Goal: Obtain resource: Download file/media

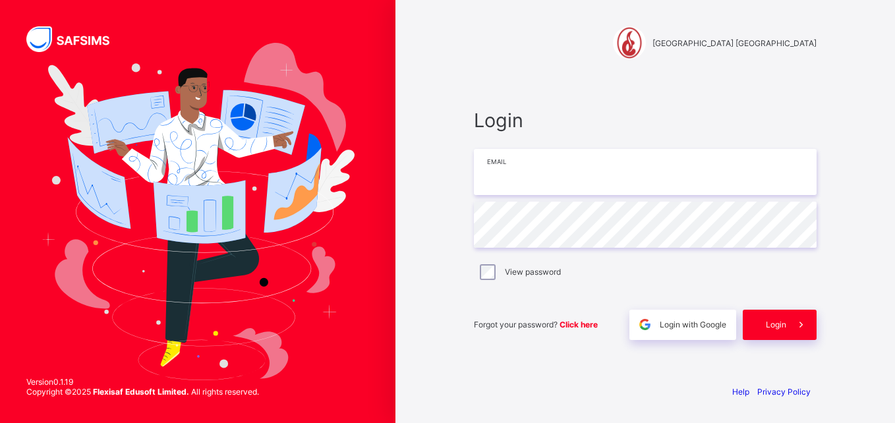
click at [543, 164] on input "email" at bounding box center [645, 172] width 343 height 46
type input "**********"
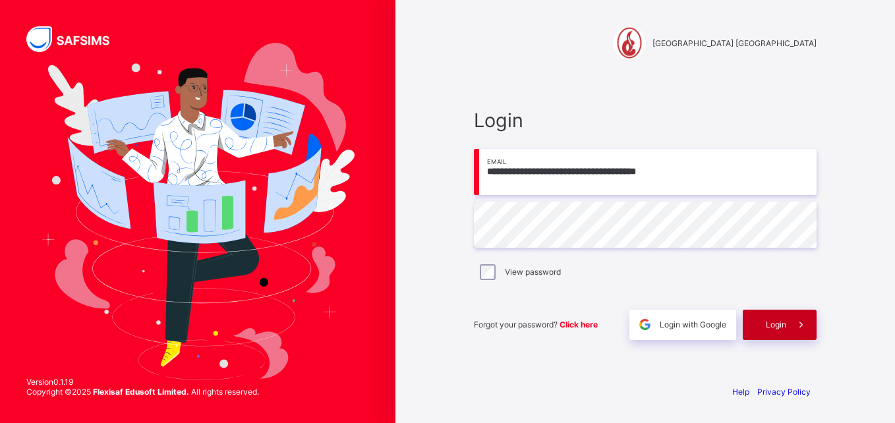
click at [770, 319] on div "Login" at bounding box center [780, 325] width 74 height 30
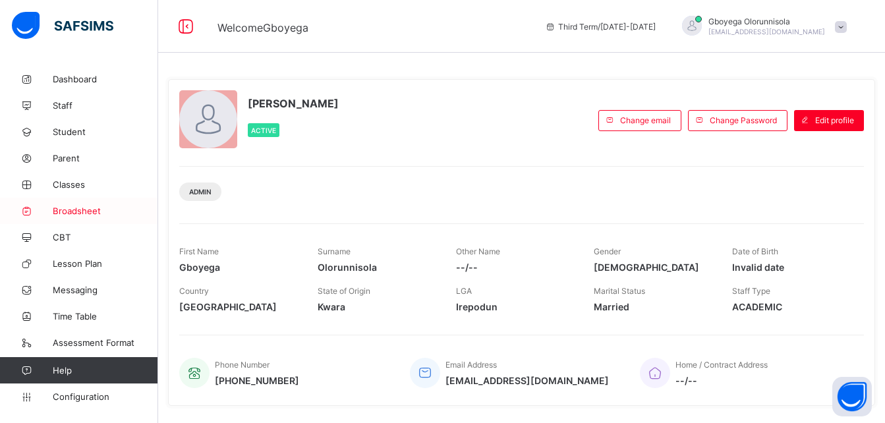
click at [63, 208] on span "Broadsheet" at bounding box center [105, 211] width 105 height 11
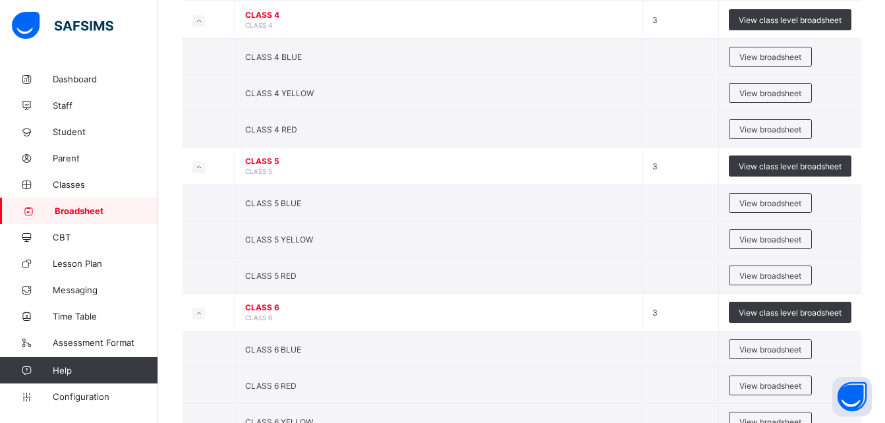
scroll to position [1042, 0]
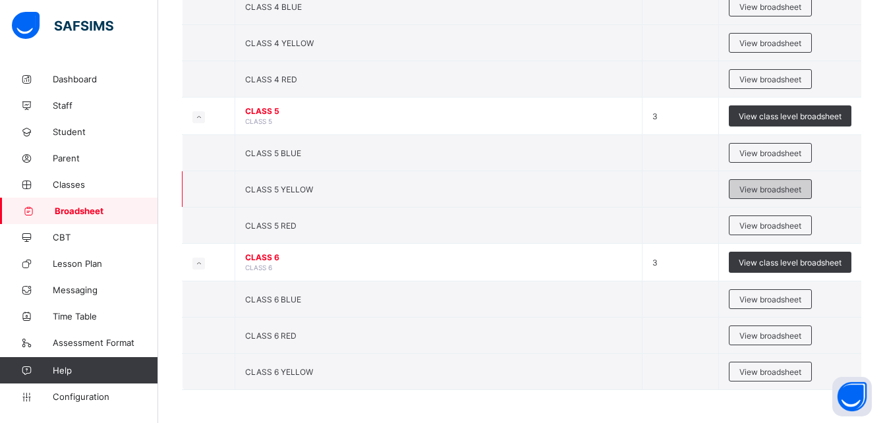
click at [775, 187] on span "View broadsheet" at bounding box center [771, 190] width 62 height 10
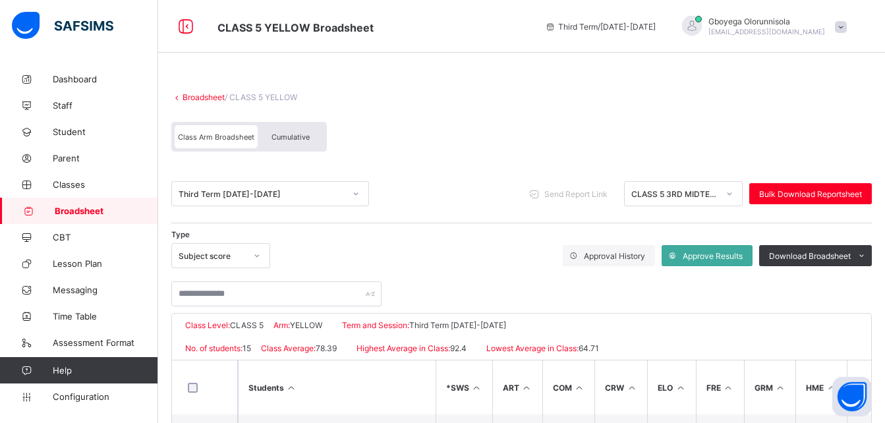
click at [299, 142] on div "Cumulative" at bounding box center [291, 136] width 66 height 23
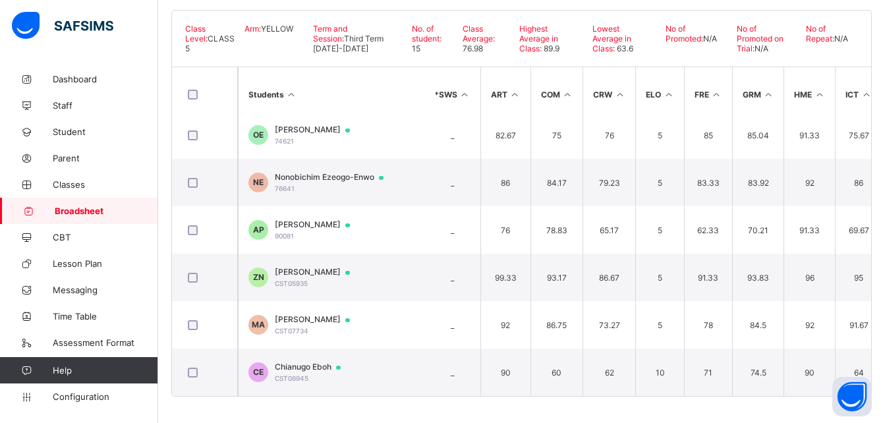
scroll to position [442, 13]
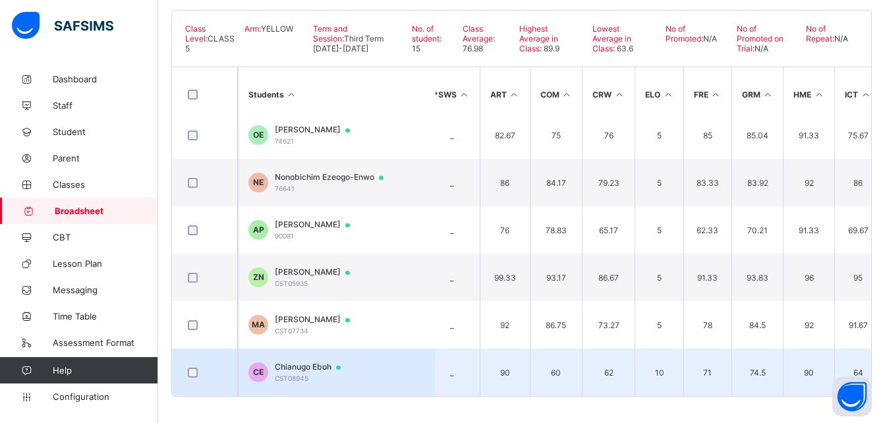
click at [312, 362] on span "Chianugo Eboh" at bounding box center [314, 367] width 78 height 11
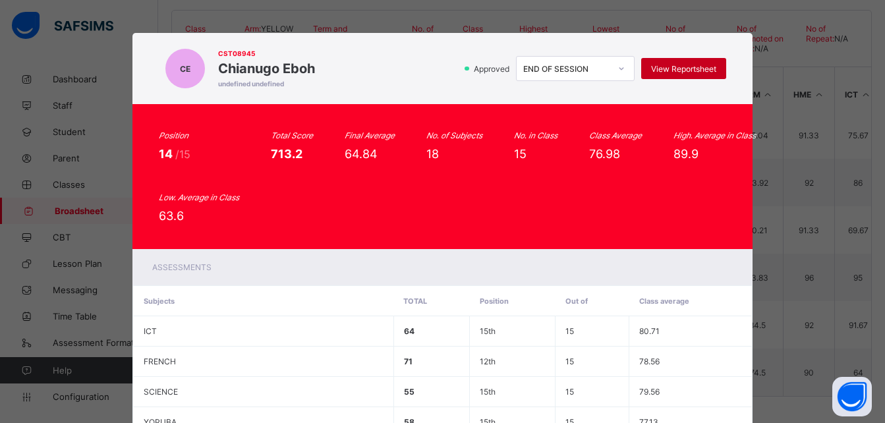
click at [705, 64] on span "View Reportsheet" at bounding box center [683, 69] width 65 height 10
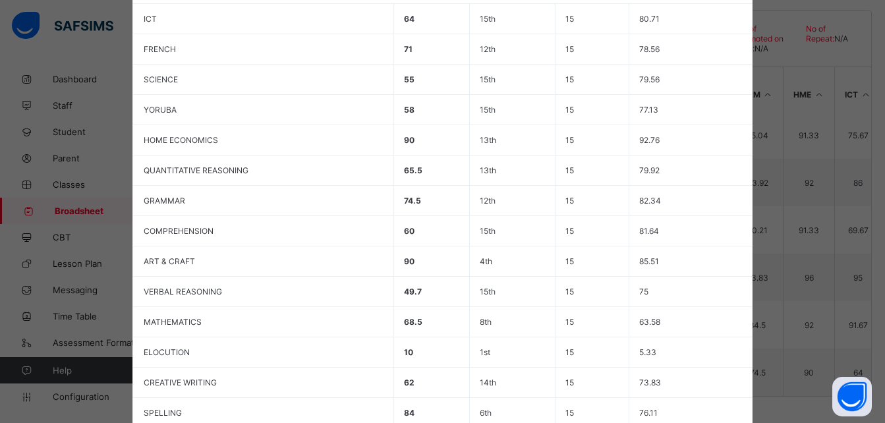
scroll to position [559, 0]
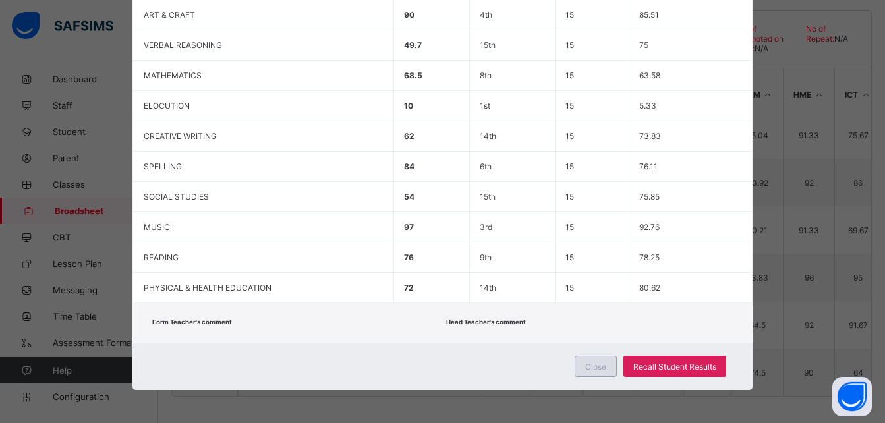
click at [600, 365] on span "Close" at bounding box center [595, 367] width 21 height 10
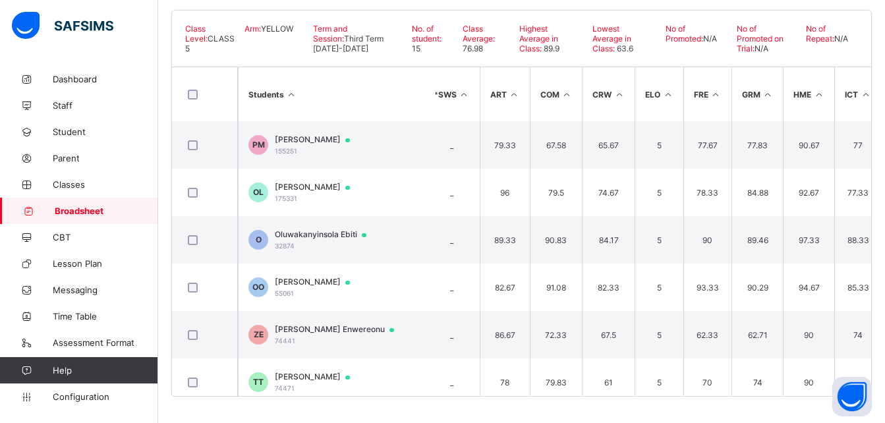
scroll to position [0, 0]
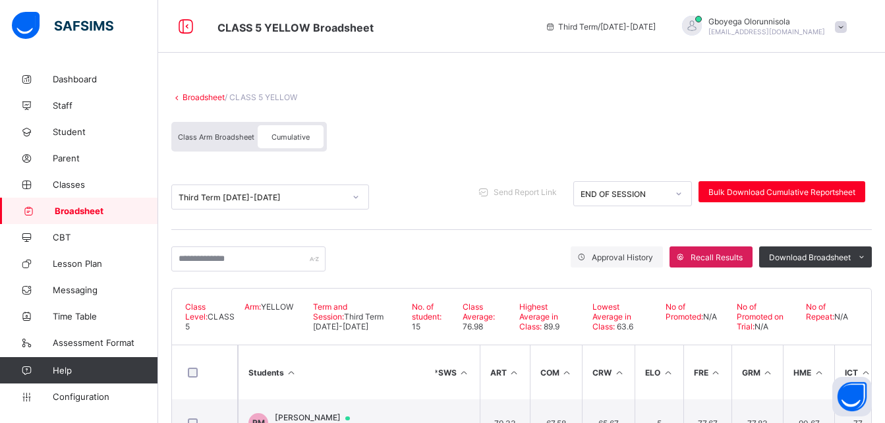
click at [207, 94] on link "Broadsheet" at bounding box center [204, 97] width 42 height 10
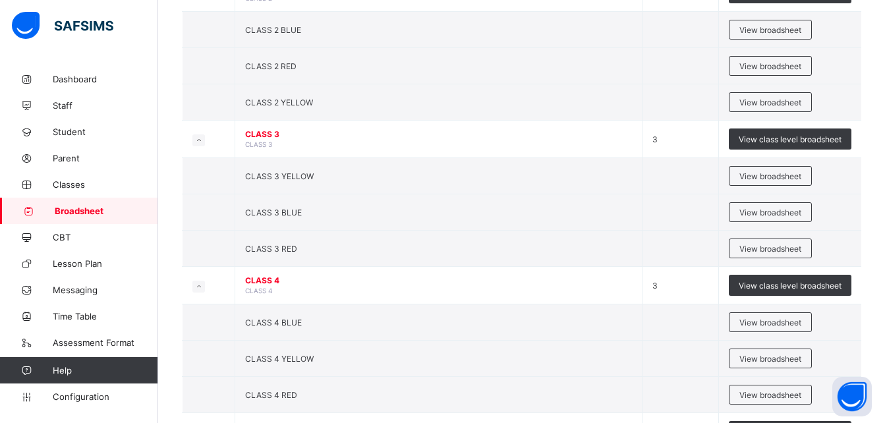
scroll to position [727, 0]
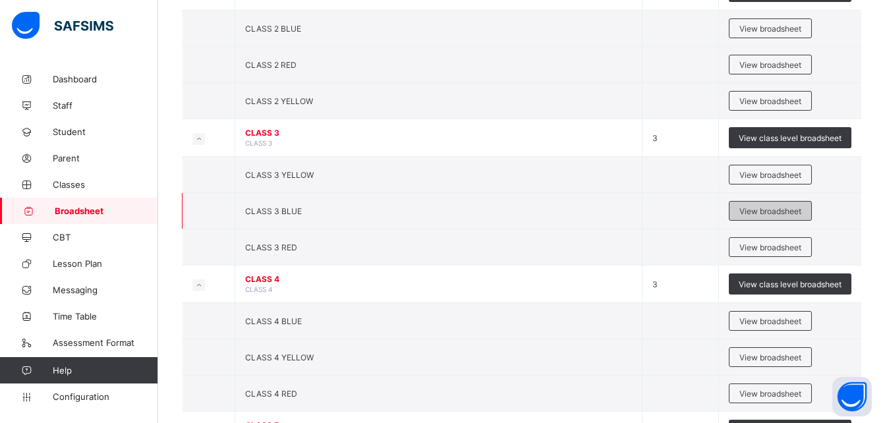
click at [778, 218] on div "View broadsheet" at bounding box center [770, 211] width 83 height 20
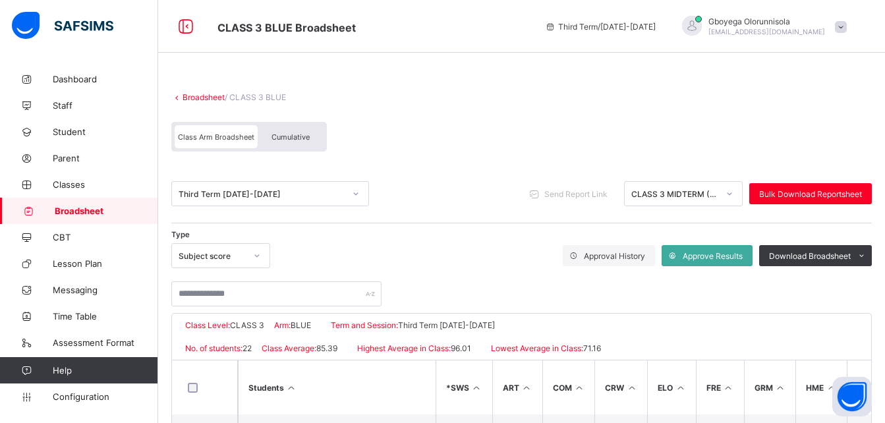
click at [288, 131] on div "Cumulative" at bounding box center [291, 136] width 66 height 23
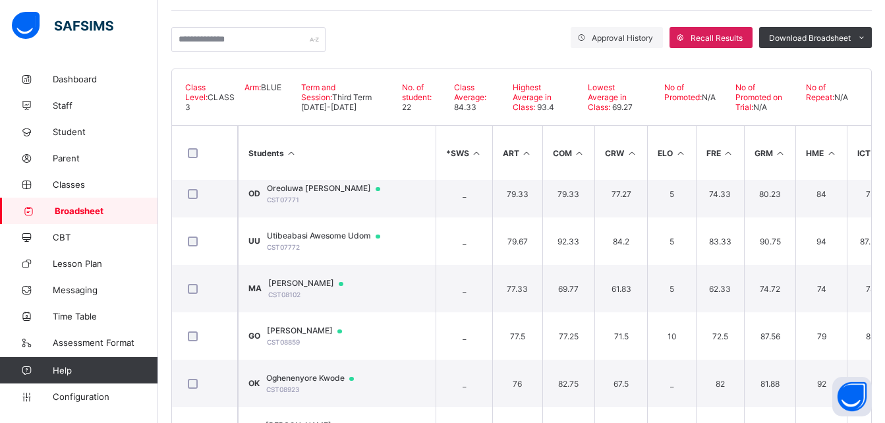
scroll to position [278, 0]
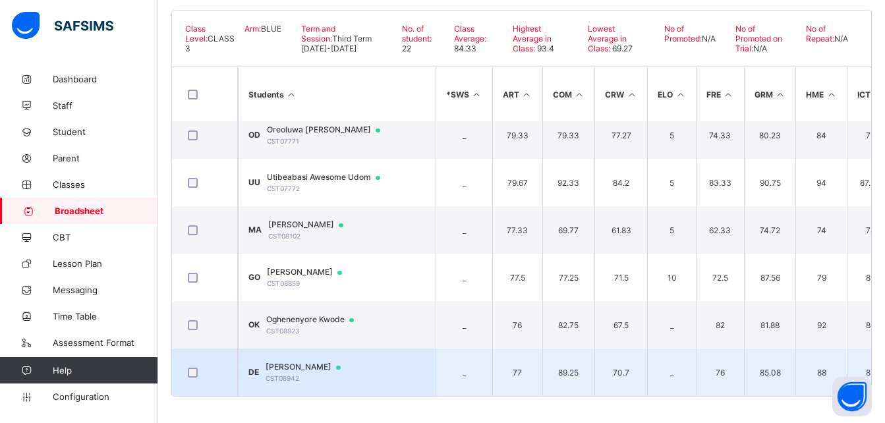
click at [299, 362] on span "Dilichi Eboh" at bounding box center [310, 367] width 88 height 11
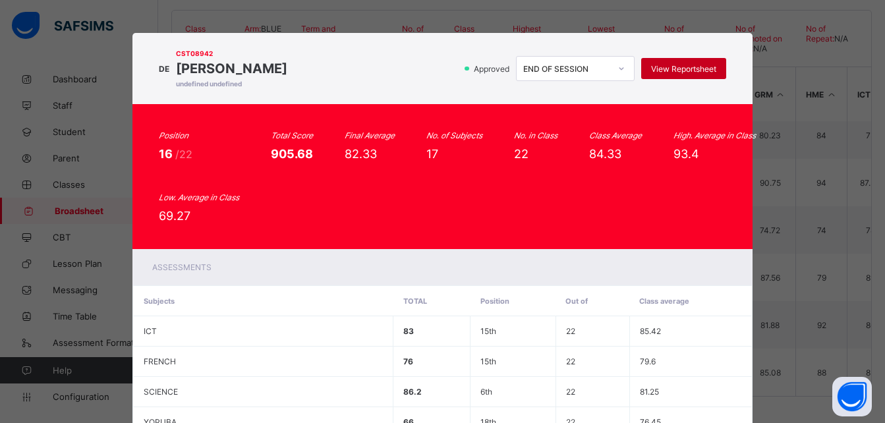
click at [673, 70] on span "View Reportsheet" at bounding box center [683, 69] width 65 height 10
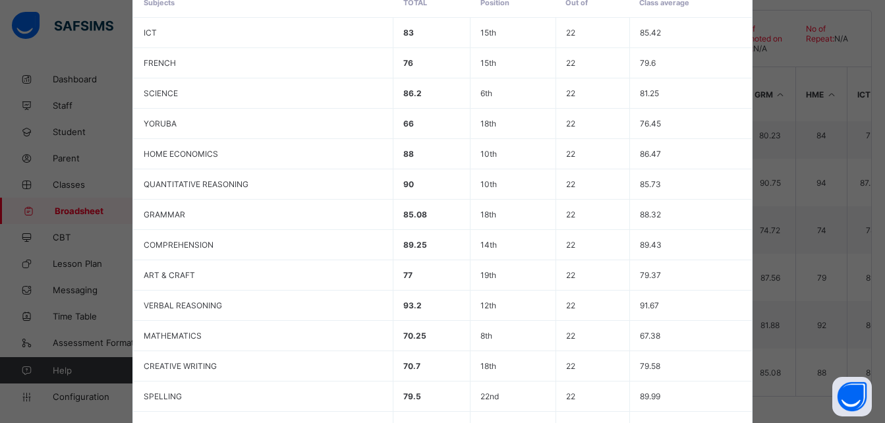
scroll to position [529, 0]
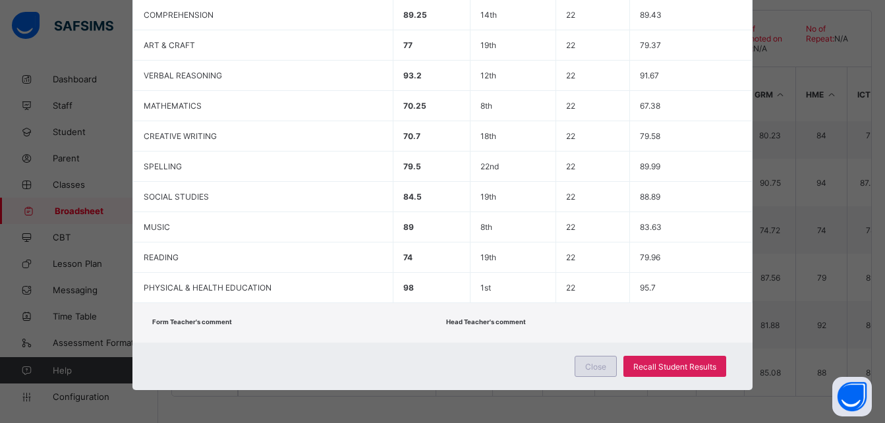
click at [590, 369] on span "Close" at bounding box center [595, 367] width 21 height 10
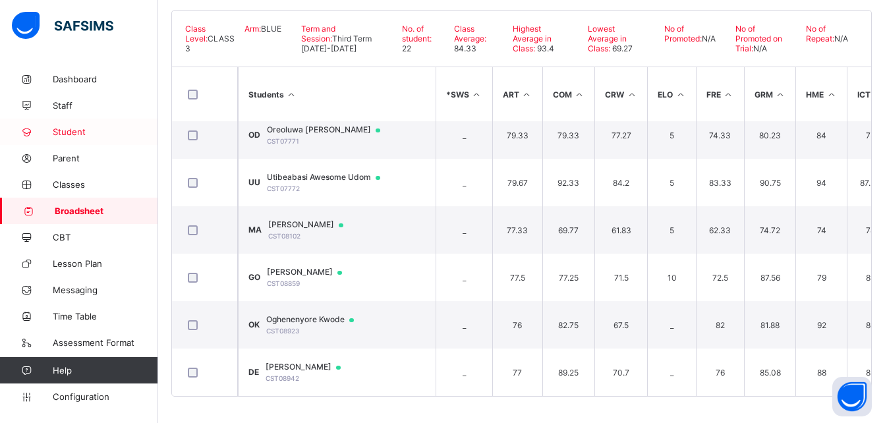
click at [60, 133] on span "Student" at bounding box center [105, 132] width 105 height 11
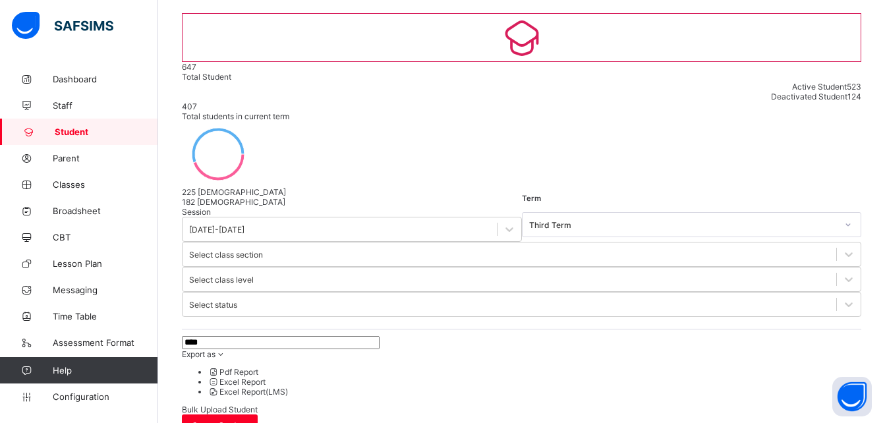
scroll to position [100, 0]
type input "****"
click at [78, 206] on span "Broadsheet" at bounding box center [105, 211] width 105 height 11
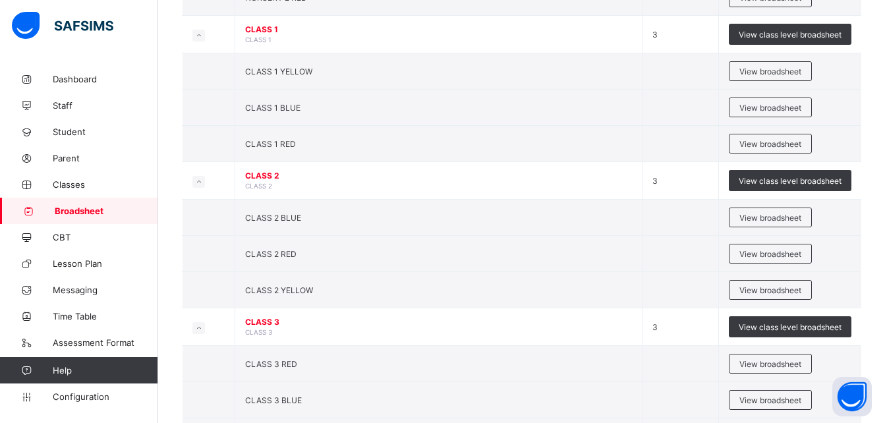
scroll to position [554, 0]
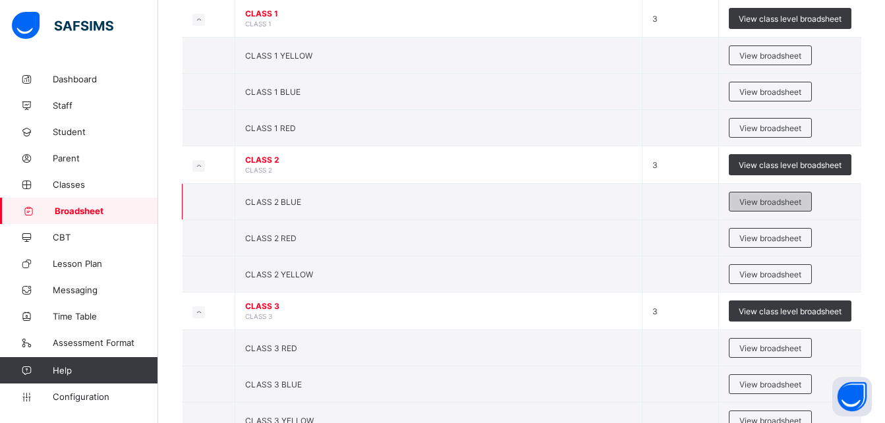
click at [771, 204] on span "View broadsheet" at bounding box center [771, 202] width 62 height 10
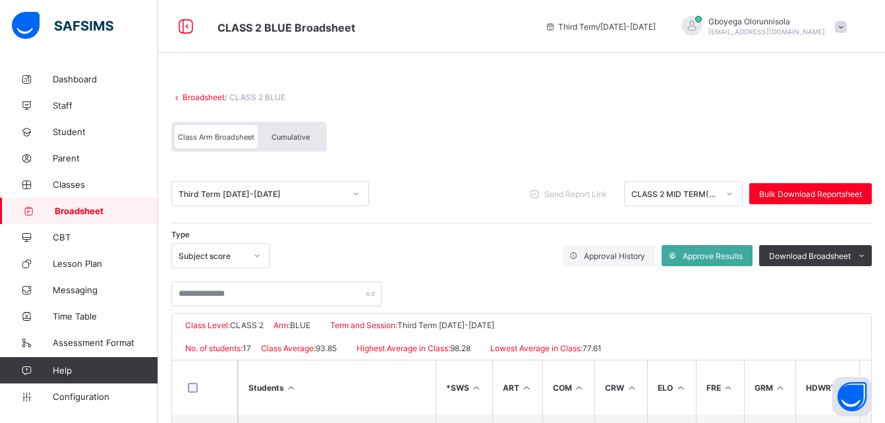
click at [290, 136] on span "Cumulative" at bounding box center [291, 137] width 38 height 9
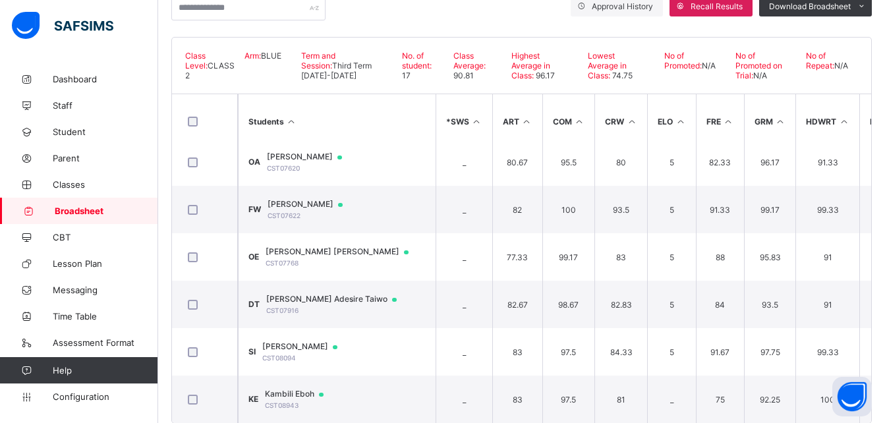
scroll to position [278, 0]
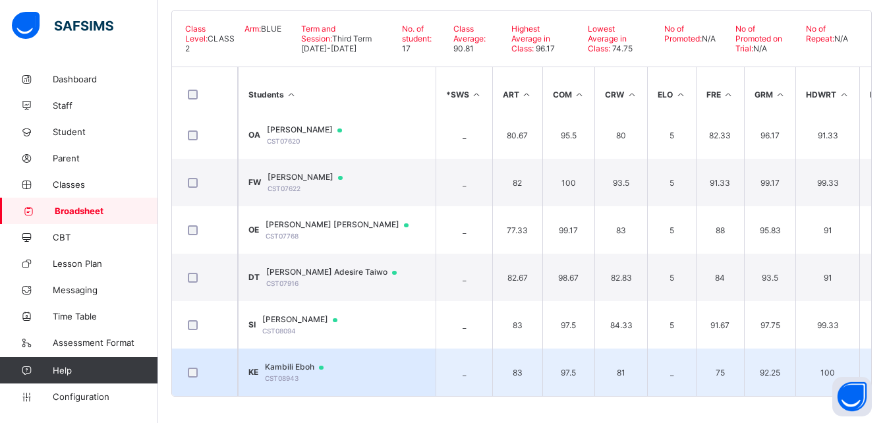
click at [302, 362] on span "Kambili Eboh" at bounding box center [300, 367] width 71 height 11
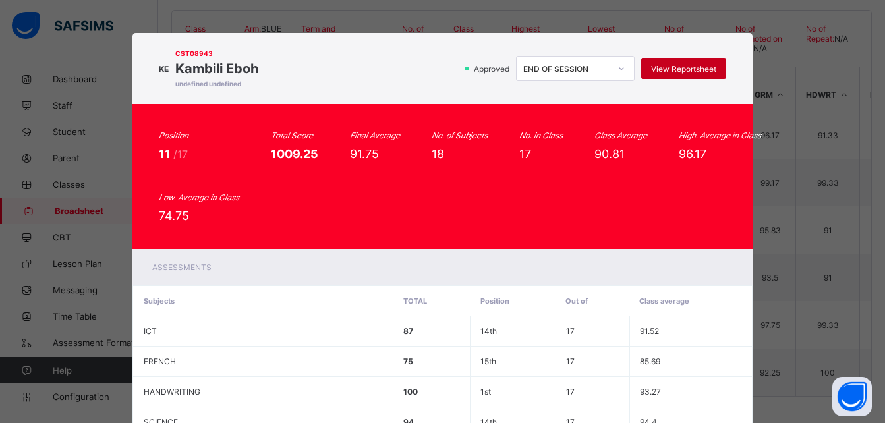
click at [694, 70] on span "View Reportsheet" at bounding box center [683, 69] width 65 height 10
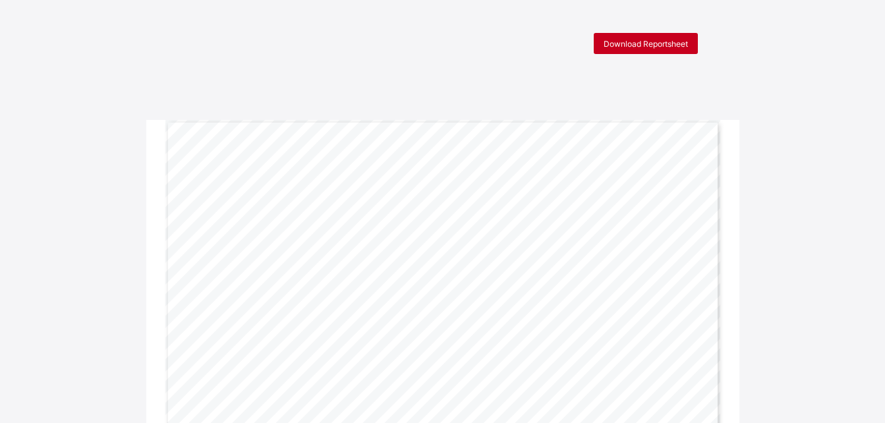
click at [638, 40] on span "Download Reportsheet" at bounding box center [646, 44] width 84 height 10
click at [676, 40] on span "Download Reportsheet" at bounding box center [646, 44] width 84 height 10
click at [664, 37] on div "Download Reportsheet" at bounding box center [646, 43] width 104 height 21
